Goal: Task Accomplishment & Management: Manage account settings

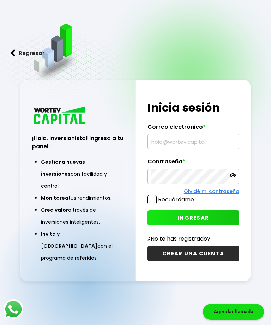
click at [167, 149] on input "text" at bounding box center [192, 141] width 85 height 15
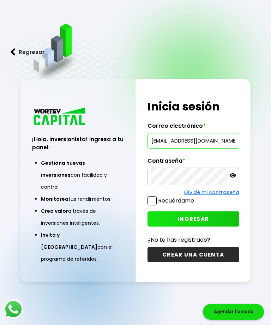
type input "[EMAIL_ADDRESS][DOMAIN_NAME]"
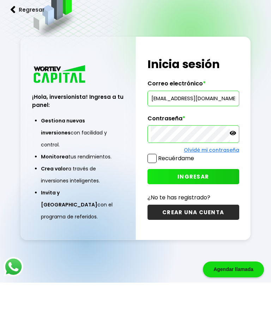
click at [209, 211] on button "INGRESAR" at bounding box center [193, 218] width 92 height 15
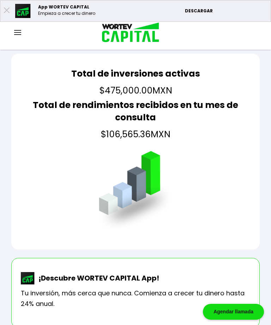
click at [19, 32] on img at bounding box center [17, 32] width 7 height 5
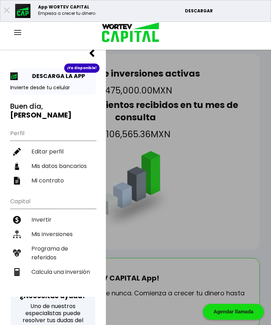
click at [70, 227] on li "Mis inversiones" at bounding box center [53, 234] width 86 height 14
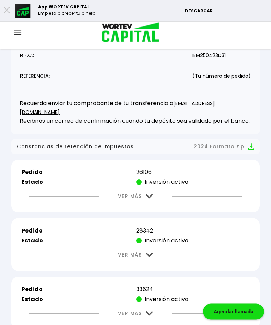
scroll to position [166, 0]
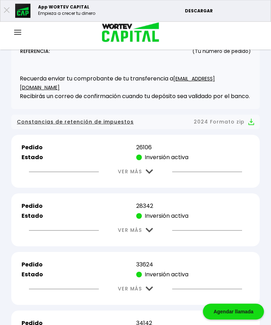
click at [149, 174] on img at bounding box center [149, 171] width 7 height 5
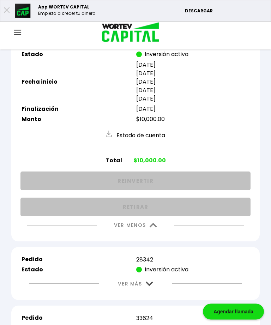
scroll to position [270, 0]
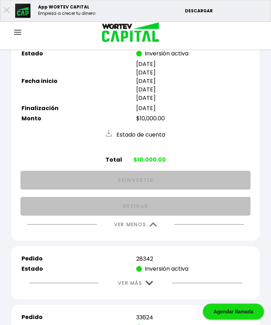
click at [156, 227] on img at bounding box center [152, 224] width 7 height 5
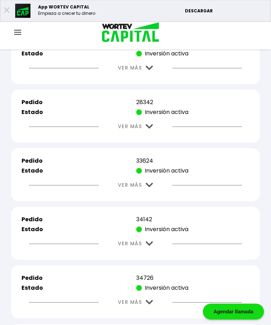
scroll to position [270, 0]
click at [152, 129] on img at bounding box center [149, 126] width 7 height 5
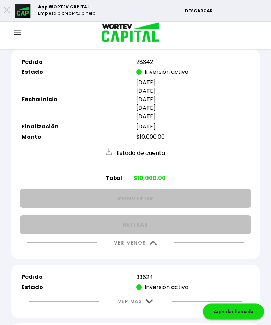
scroll to position [312, 0]
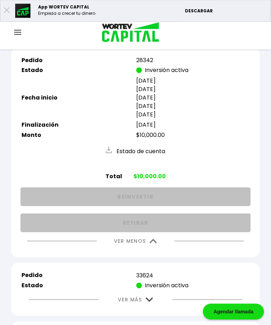
click at [147, 246] on button "VER MENOS" at bounding box center [135, 241] width 64 height 18
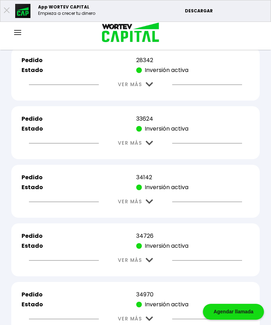
click at [150, 145] on img at bounding box center [149, 143] width 7 height 5
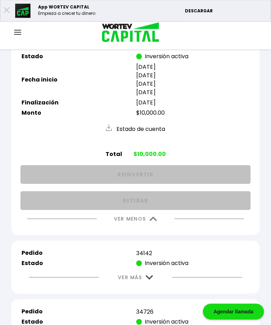
scroll to position [391, 0]
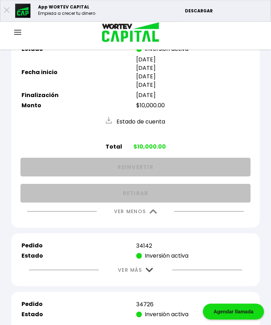
click at [156, 218] on button "VER MENOS" at bounding box center [135, 212] width 64 height 18
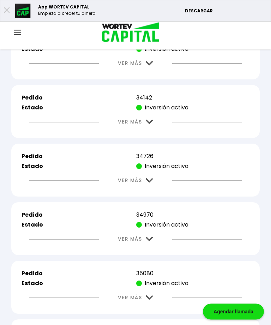
scroll to position [392, 0]
click at [152, 124] on img at bounding box center [149, 121] width 7 height 5
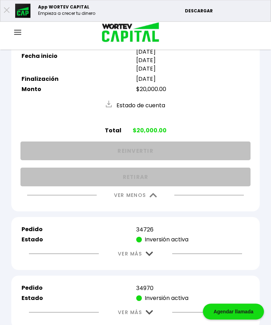
scroll to position [473, 0]
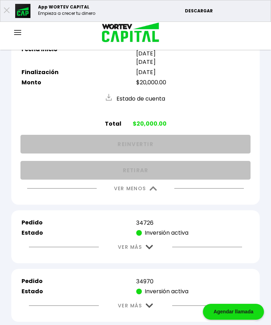
click at [155, 191] on img at bounding box center [152, 188] width 7 height 5
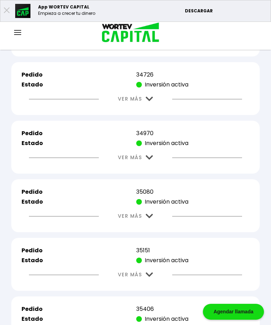
click at [153, 101] on img at bounding box center [149, 99] width 7 height 5
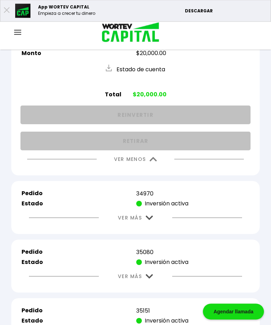
click at [153, 162] on img at bounding box center [152, 159] width 7 height 5
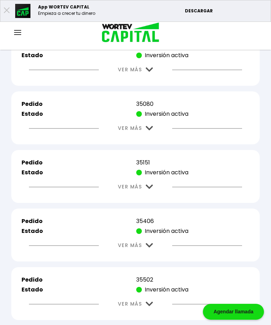
click at [152, 76] on button "VER MÁS" at bounding box center [135, 70] width 56 height 18
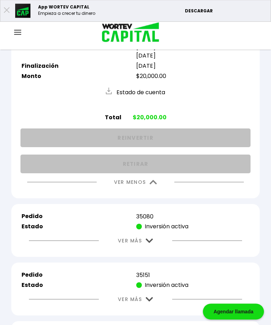
scroll to position [587, 0]
click at [152, 185] on img at bounding box center [152, 182] width 7 height 5
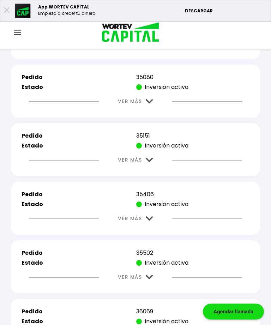
scroll to position [587, 0]
click at [148, 104] on img at bounding box center [149, 101] width 7 height 5
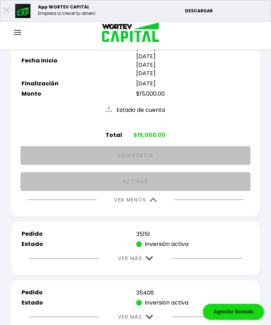
scroll to position [637, 0]
click at [155, 202] on img at bounding box center [152, 200] width 7 height 5
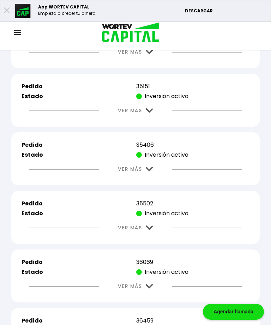
click at [152, 113] on img at bounding box center [149, 110] width 7 height 5
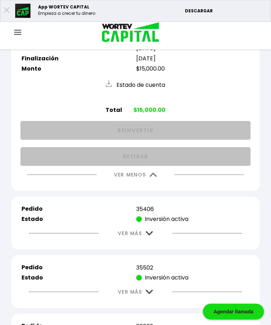
click at [152, 177] on img at bounding box center [152, 175] width 7 height 5
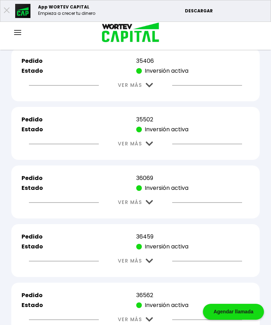
click at [150, 87] on img at bounding box center [149, 85] width 7 height 5
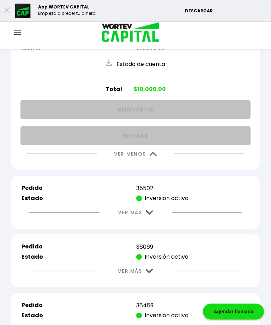
scroll to position [800, 0]
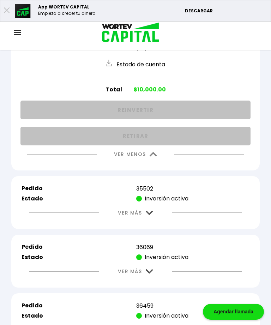
click at [155, 156] on img at bounding box center [152, 154] width 7 height 5
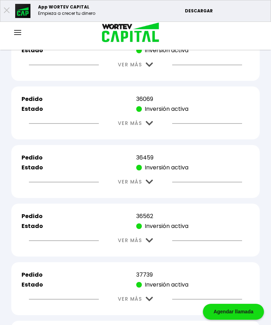
click at [146, 67] on img at bounding box center [149, 64] width 7 height 5
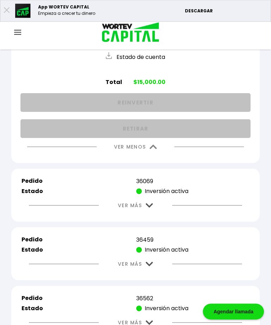
click at [156, 149] on img at bounding box center [152, 147] width 7 height 5
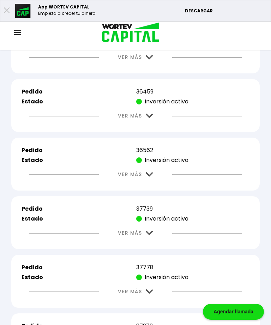
click at [150, 60] on img at bounding box center [149, 57] width 7 height 5
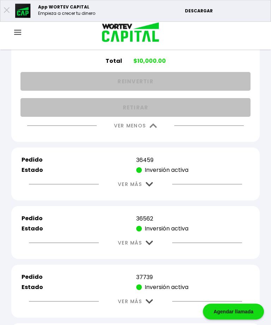
scroll to position [945, 0]
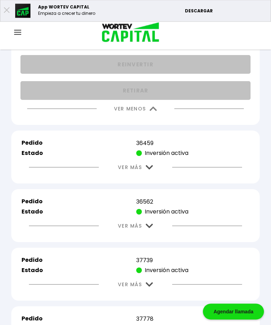
click at [153, 111] on img at bounding box center [152, 109] width 7 height 5
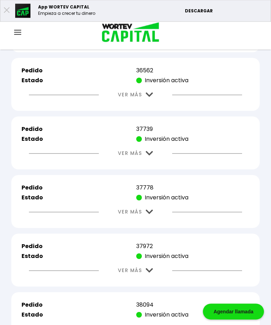
scroll to position [945, 0]
click at [150, 38] on img at bounding box center [149, 36] width 7 height 5
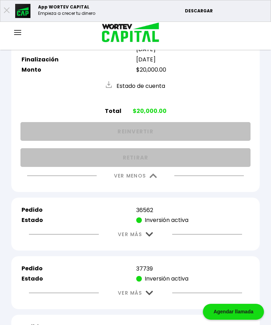
click at [155, 185] on button "VER MENOS" at bounding box center [135, 176] width 64 height 18
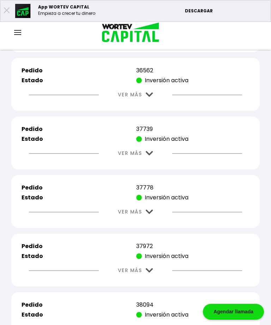
click at [146, 97] on img at bounding box center [149, 94] width 7 height 5
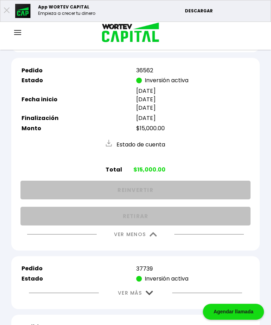
click at [155, 236] on img at bounding box center [152, 234] width 7 height 5
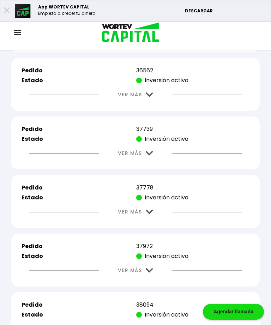
click at [149, 155] on img at bounding box center [149, 153] width 7 height 5
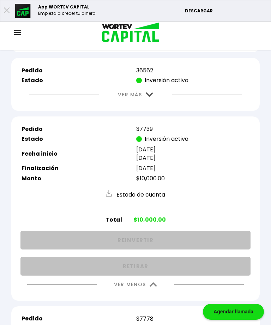
click at [154, 286] on img at bounding box center [152, 284] width 7 height 5
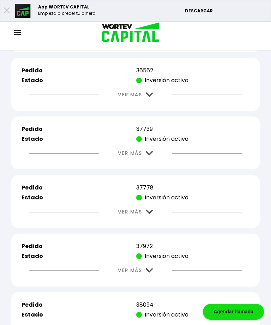
click at [150, 214] on img at bounding box center [149, 211] width 7 height 5
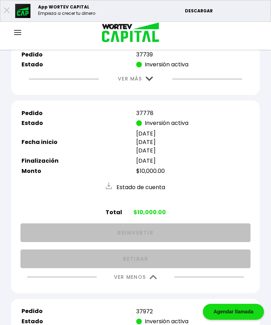
scroll to position [1025, 0]
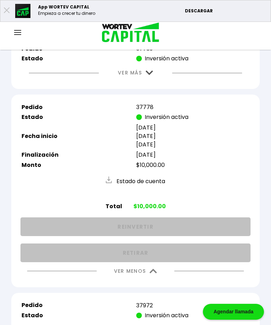
click at [153, 273] on img at bounding box center [152, 271] width 7 height 5
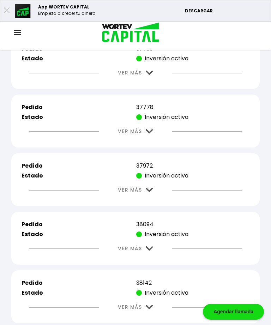
click at [149, 192] on img at bounding box center [149, 189] width 7 height 5
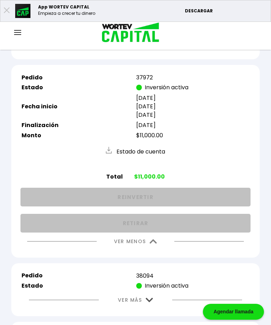
scroll to position [1118, 0]
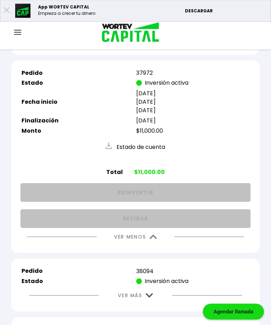
click at [154, 239] on img at bounding box center [152, 237] width 7 height 5
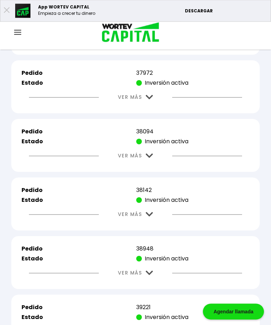
scroll to position [1118, 0]
click at [147, 158] on img at bounding box center [149, 155] width 7 height 5
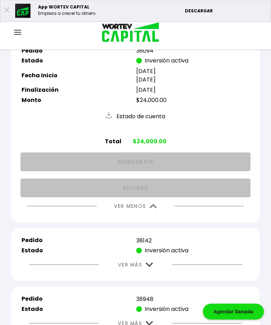
scroll to position [1197, 0]
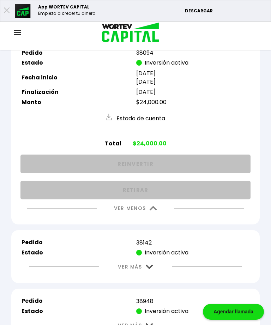
click at [154, 210] on img at bounding box center [152, 208] width 7 height 5
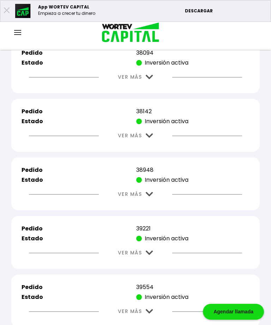
click at [149, 138] on img at bounding box center [149, 135] width 7 height 5
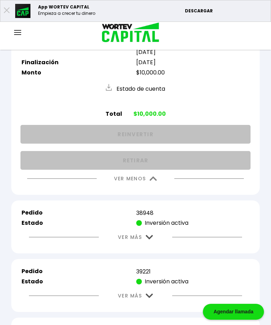
scroll to position [1286, 0]
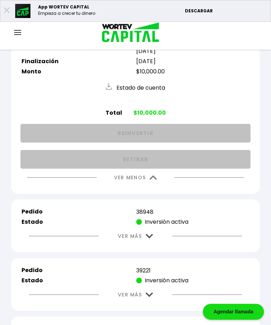
click at [155, 180] on img at bounding box center [152, 177] width 7 height 5
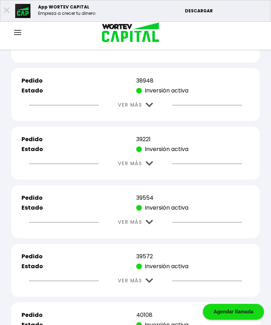
click at [144, 114] on button "VER MÁS" at bounding box center [135, 105] width 56 height 18
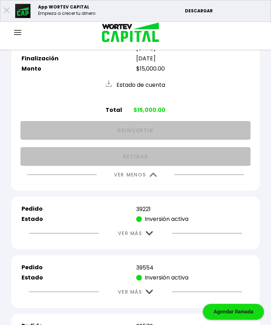
scroll to position [1355, 0]
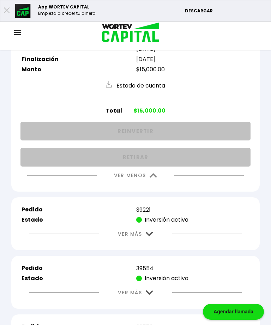
click at [155, 178] on img at bounding box center [152, 175] width 7 height 5
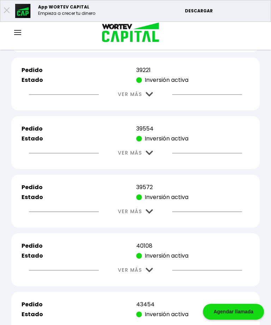
click at [149, 97] on img at bounding box center [149, 94] width 7 height 5
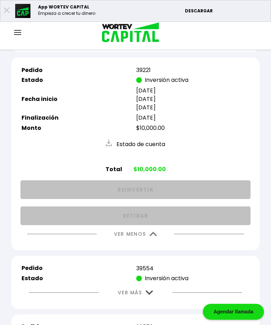
click at [154, 236] on img at bounding box center [152, 234] width 7 height 5
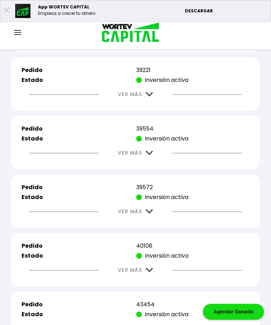
click at [150, 155] on img at bounding box center [149, 152] width 7 height 5
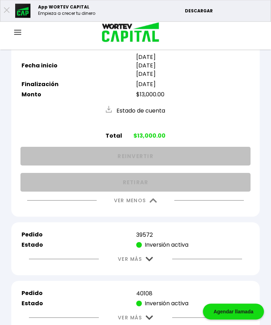
scroll to position [1447, 0]
click at [155, 203] on img at bounding box center [152, 200] width 7 height 5
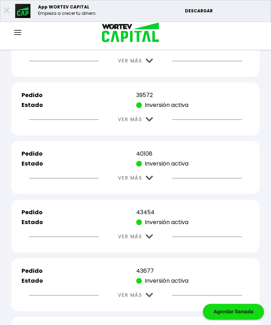
click at [153, 122] on img at bounding box center [149, 119] width 7 height 5
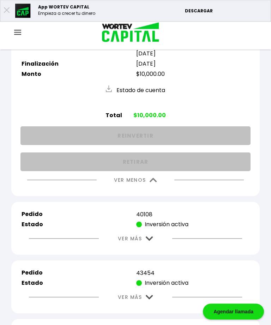
scroll to position [1525, 0]
click at [154, 183] on img at bounding box center [152, 180] width 7 height 5
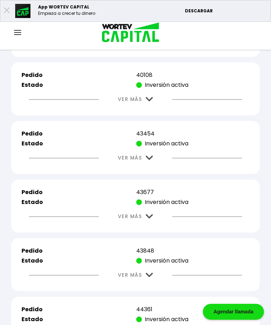
click at [152, 101] on img at bounding box center [149, 99] width 7 height 5
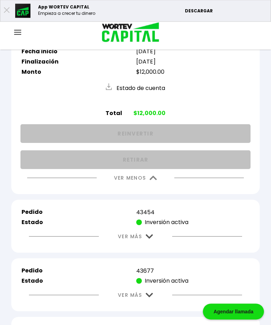
scroll to position [1568, 0]
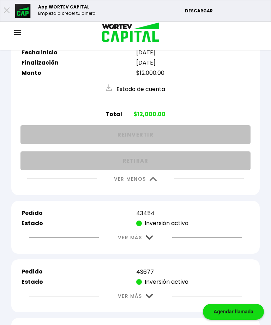
click at [153, 181] on img at bounding box center [152, 179] width 7 height 5
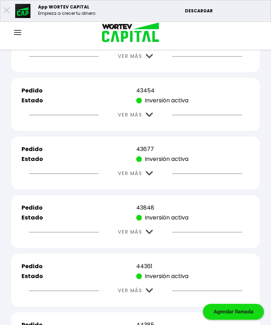
click at [150, 117] on img at bounding box center [149, 114] width 7 height 5
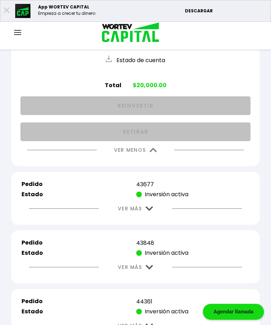
scroll to position [1660, 0]
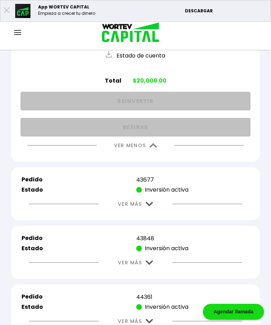
click at [154, 148] on img at bounding box center [152, 145] width 7 height 5
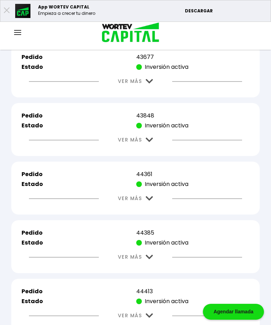
click at [152, 84] on img at bounding box center [149, 81] width 7 height 5
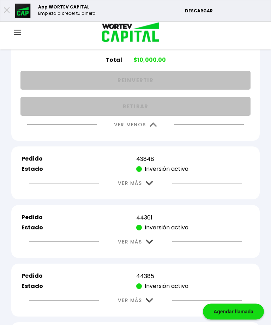
scroll to position [1739, 0]
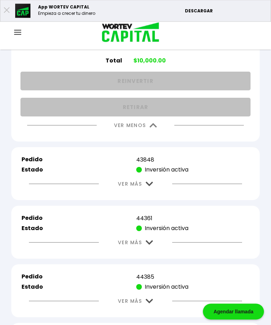
click at [153, 128] on img at bounding box center [152, 125] width 7 height 5
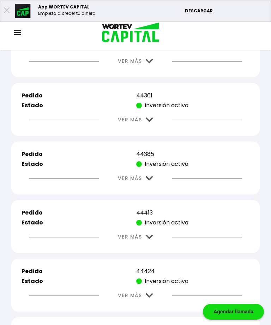
click at [152, 63] on img at bounding box center [149, 61] width 7 height 5
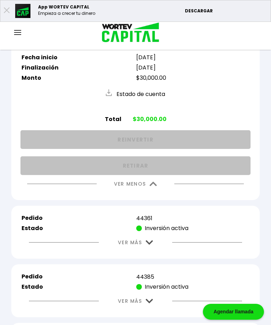
click at [155, 186] on img at bounding box center [152, 183] width 7 height 5
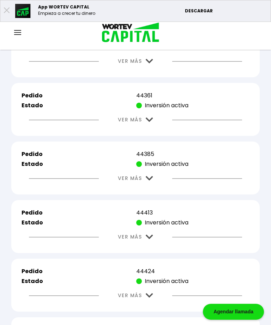
click at [151, 122] on img at bounding box center [149, 119] width 7 height 5
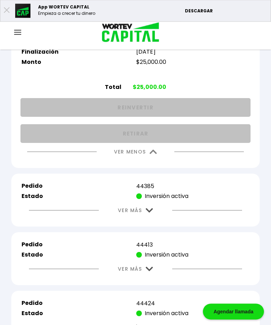
scroll to position [1812, 0]
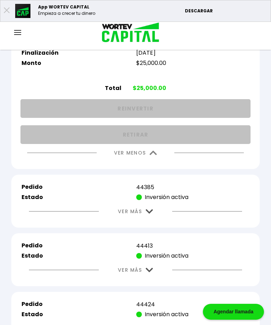
click at [155, 155] on img at bounding box center [152, 152] width 7 height 5
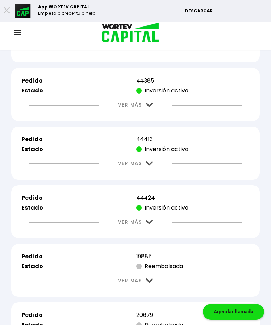
click at [151, 107] on img at bounding box center [149, 105] width 7 height 5
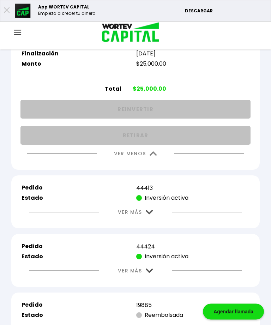
scroll to position [1871, 0]
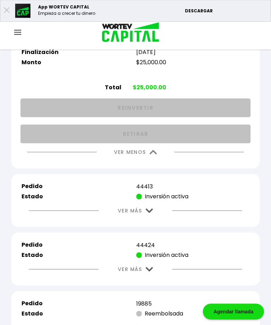
click at [155, 155] on img at bounding box center [152, 152] width 7 height 5
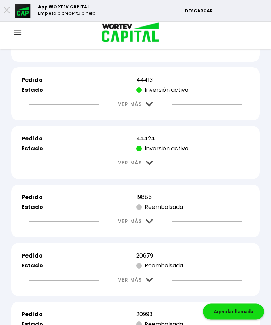
scroll to position [1872, 0]
click at [150, 106] on img at bounding box center [149, 104] width 7 height 5
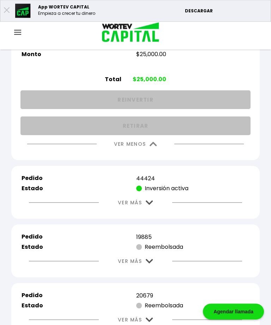
scroll to position [1938, 0]
click at [152, 146] on img at bounding box center [152, 144] width 7 height 5
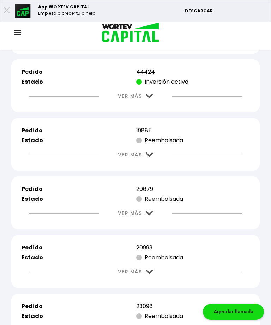
click at [152, 98] on img at bounding box center [149, 96] width 7 height 5
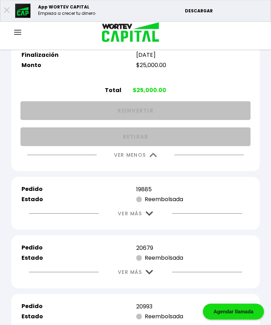
scroll to position [1985, 0]
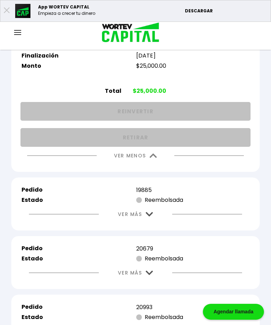
click at [150, 158] on img at bounding box center [152, 155] width 7 height 5
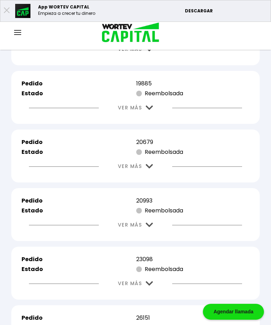
click at [154, 117] on button "VER MÁS" at bounding box center [135, 108] width 56 height 18
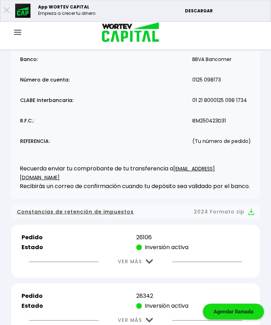
scroll to position [0, 0]
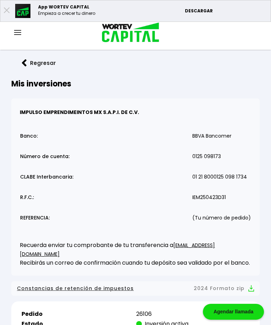
click at [25, 64] on img at bounding box center [24, 62] width 5 height 7
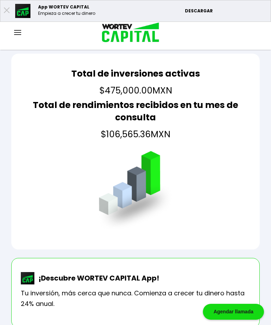
click at [16, 33] on img at bounding box center [17, 32] width 7 height 5
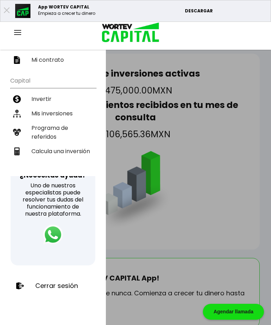
scroll to position [121, 0]
click at [62, 281] on div "Cerrar sesión" at bounding box center [53, 285] width 85 height 18
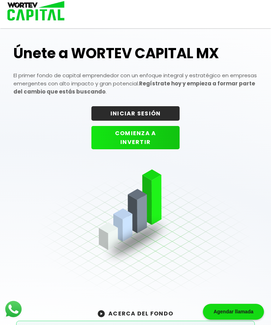
click at [234, 304] on div "Agendar llamada" at bounding box center [233, 311] width 61 height 16
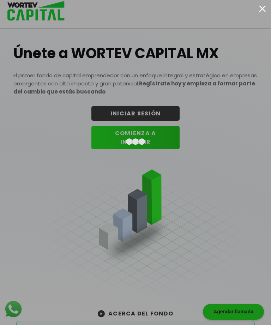
click at [261, 16] on div at bounding box center [135, 162] width 271 height 325
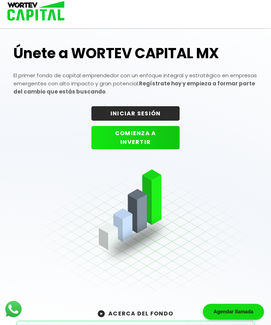
click at [267, 5] on div "CENTRO DE AYUDA INICIAR SESIÓN" at bounding box center [135, 11] width 271 height 23
